Goal: Find specific page/section: Find specific page/section

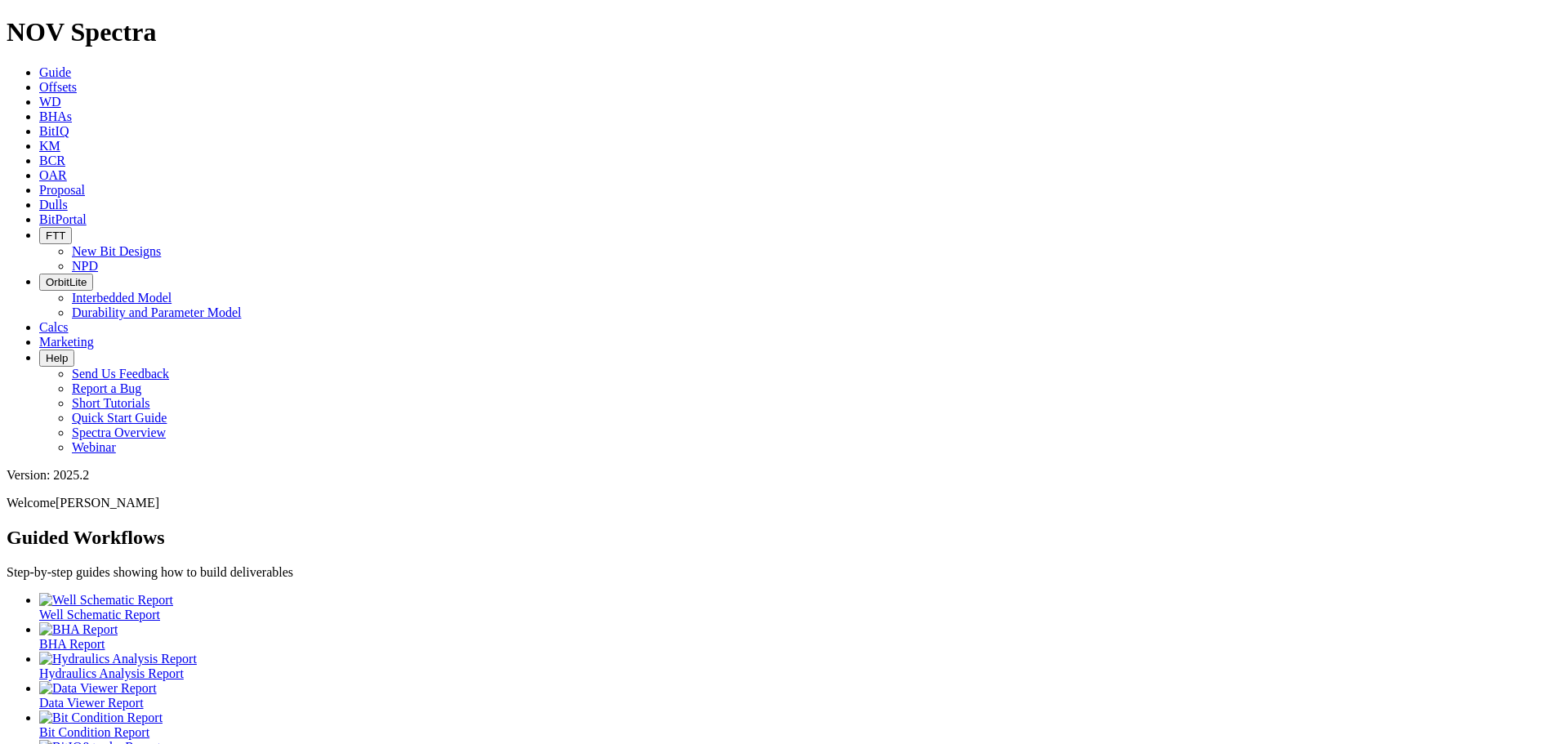
click at [40, 198] on icon at bounding box center [40, 205] width 0 height 14
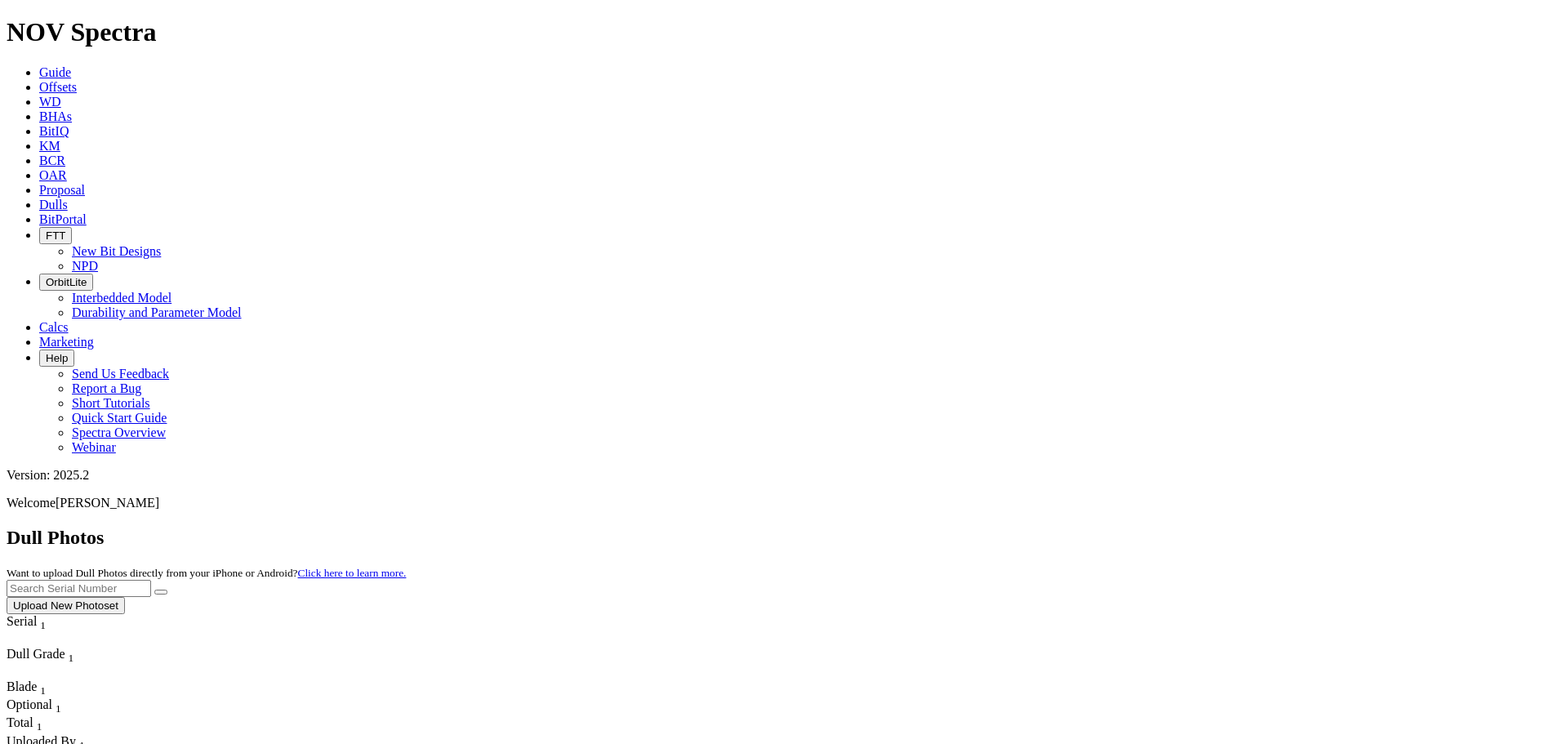
click at [152, 580] on input "text" at bounding box center [79, 589] width 145 height 17
paste input "A320362"
type input "A320362"
click at [167, 590] on button "submit" at bounding box center [161, 592] width 14 height 5
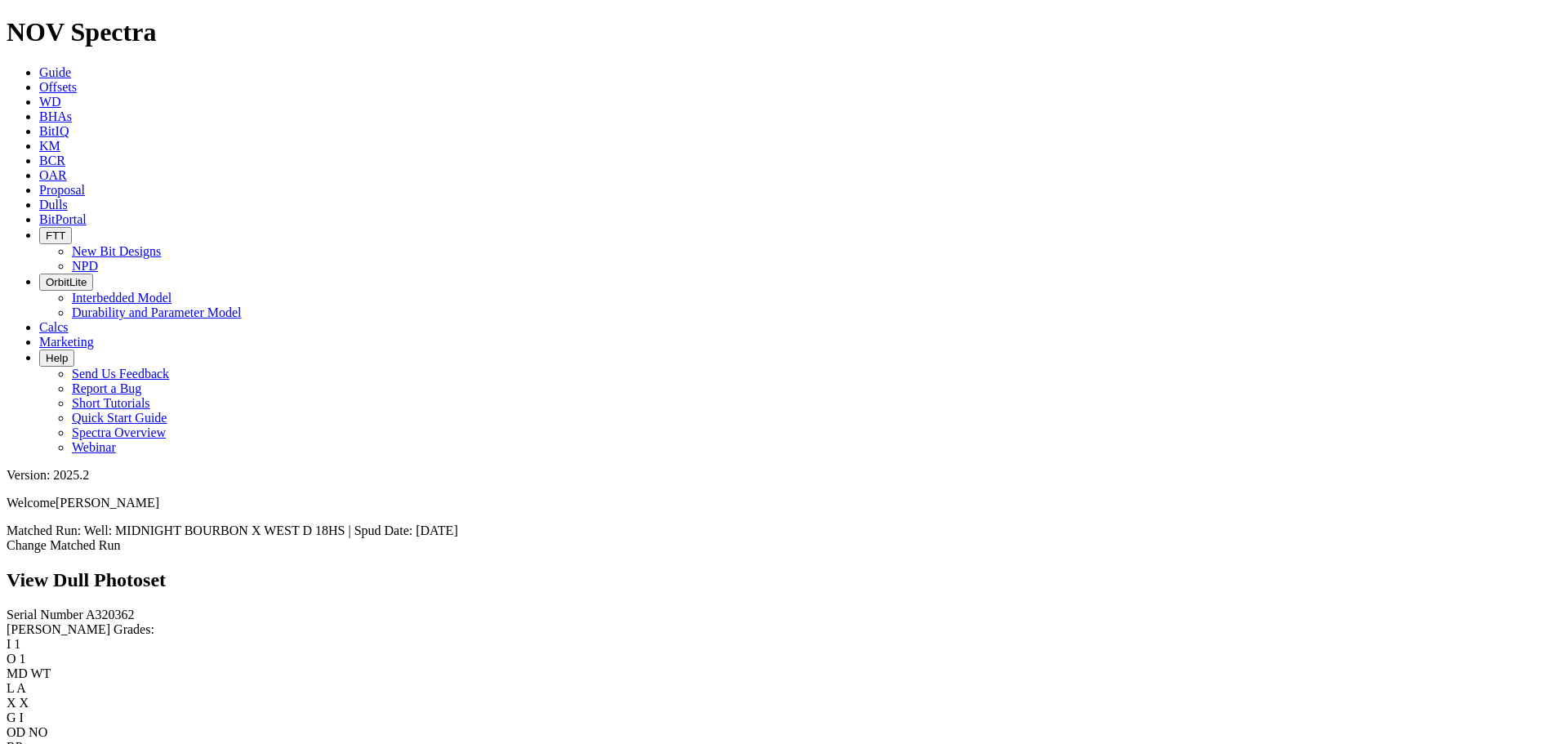
scroll to position [979, 0]
